Goal: Find specific page/section: Find specific page/section

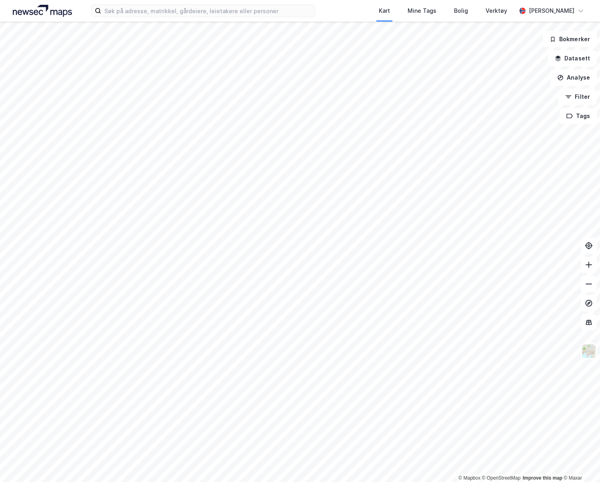
click at [170, 19] on div "Kart Mine Tags Bolig Verktøy [PERSON_NAME]" at bounding box center [300, 11] width 600 height 22
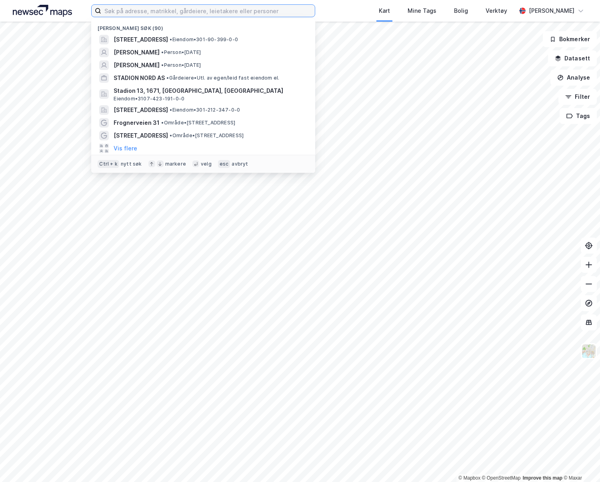
click at [181, 13] on input at bounding box center [208, 11] width 214 height 12
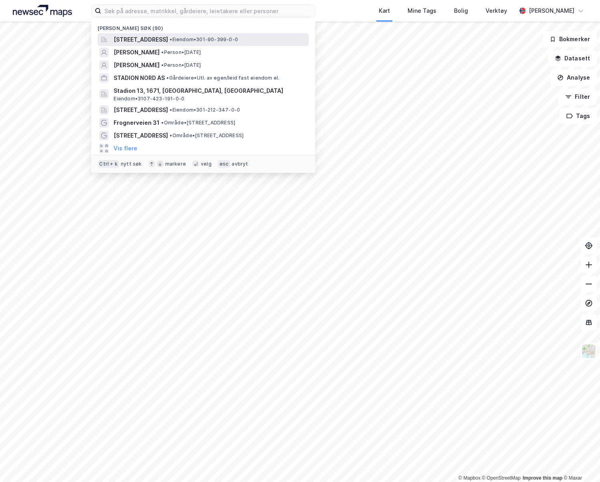
click at [168, 40] on span "[STREET_ADDRESS]" at bounding box center [141, 40] width 54 height 10
